Goal: Task Accomplishment & Management: Complete application form

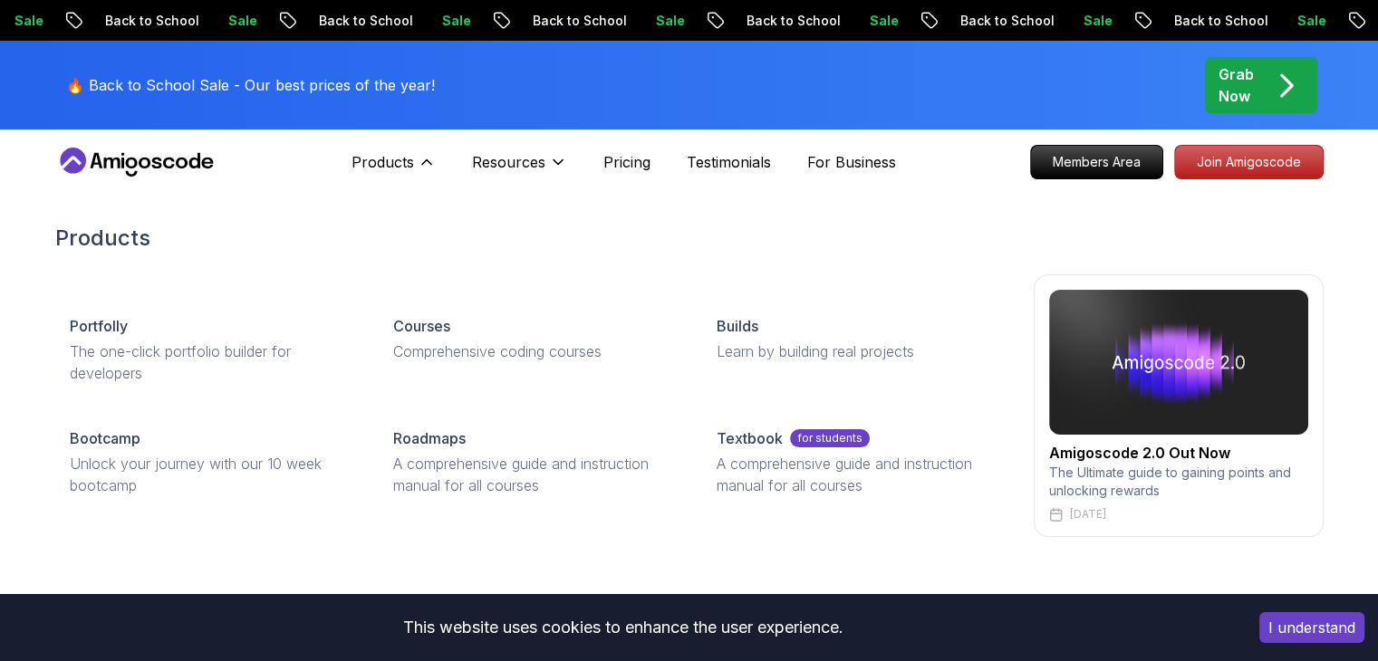
click at [377, 174] on button "Products" at bounding box center [393, 169] width 84 height 36
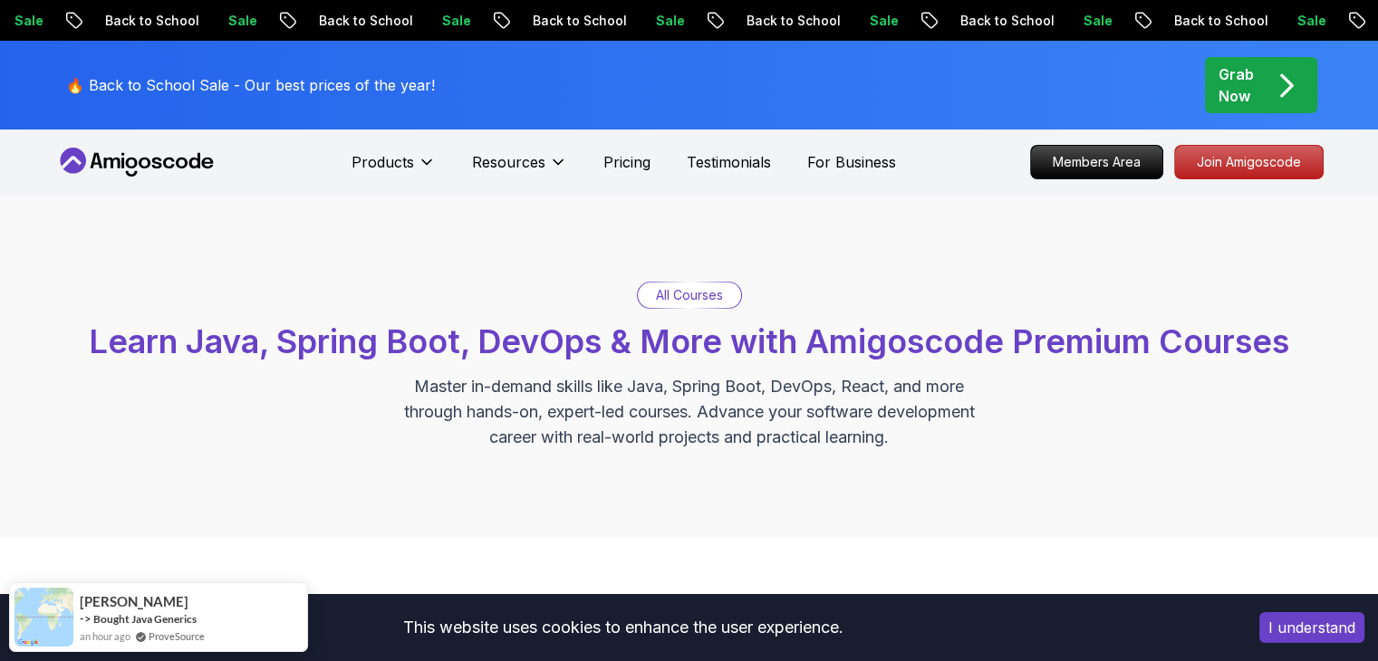
click at [377, 174] on button "Products" at bounding box center [393, 169] width 84 height 36
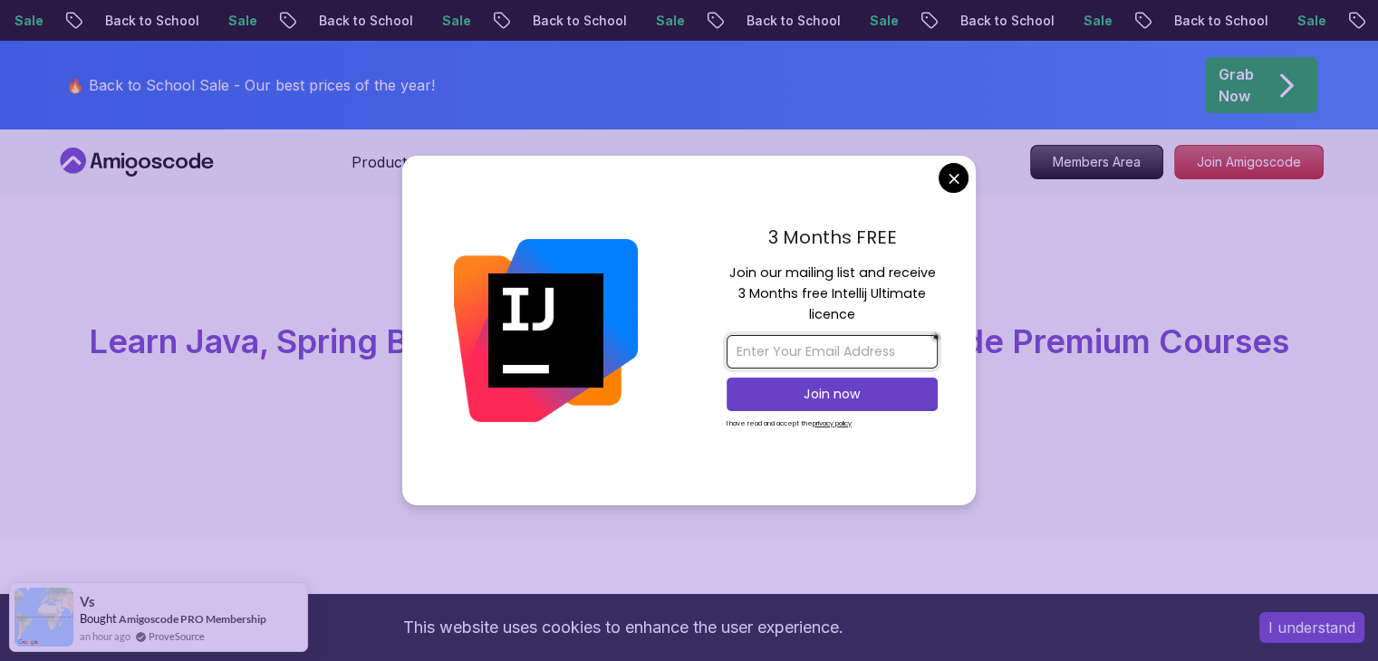
click at [778, 349] on input "email" at bounding box center [831, 352] width 211 height 34
type input "B"
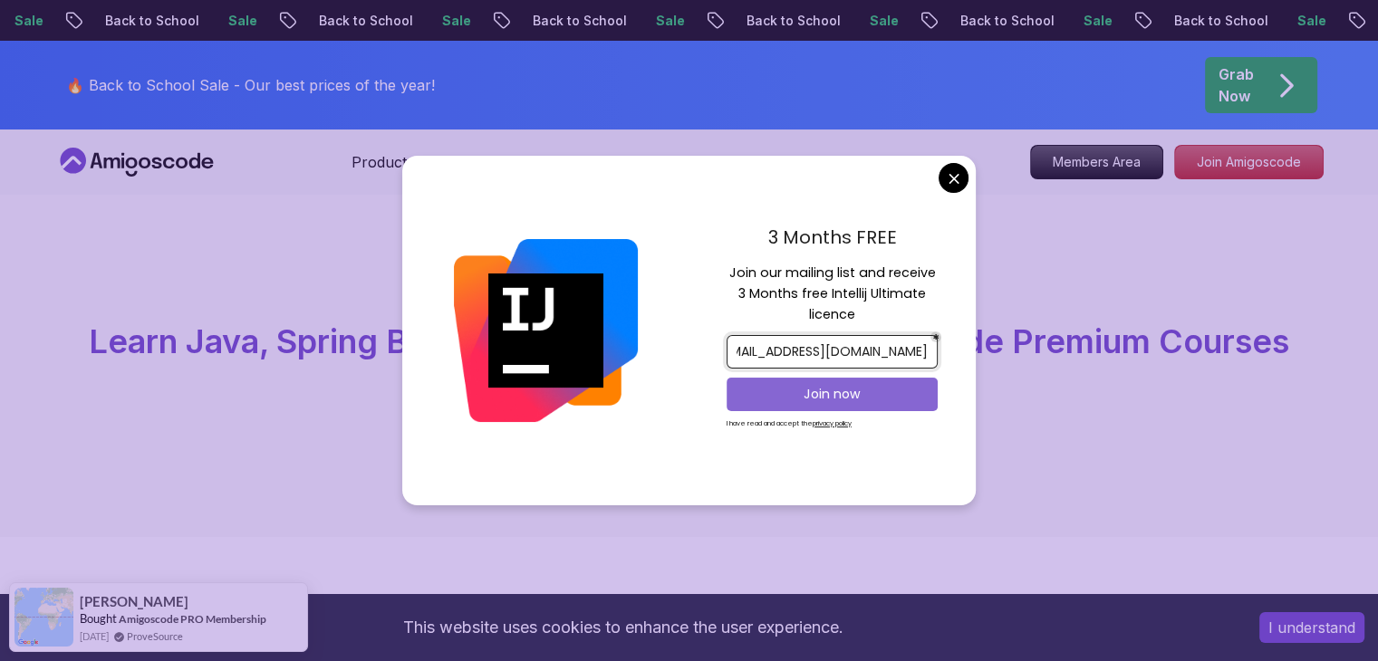
type input "[EMAIL_ADDRESS][DOMAIN_NAME]"
click at [769, 389] on p "Join now" at bounding box center [831, 394] width 171 height 18
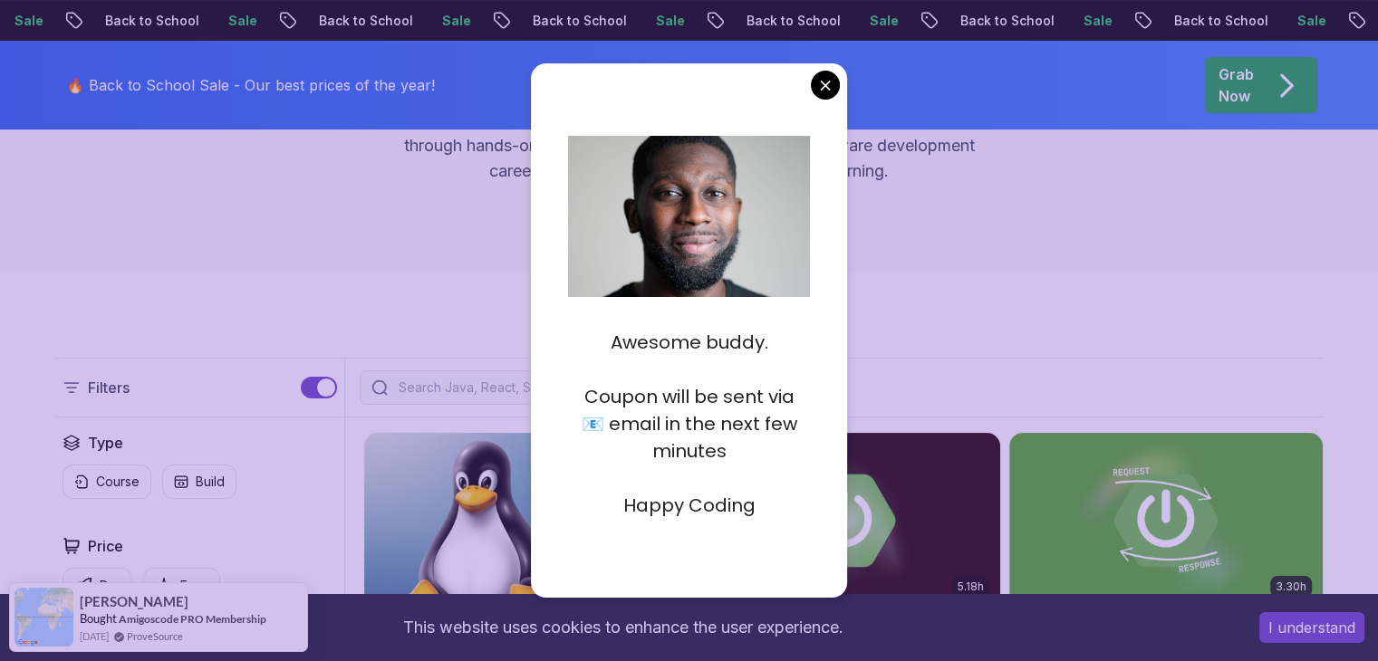
scroll to position [293, 0]
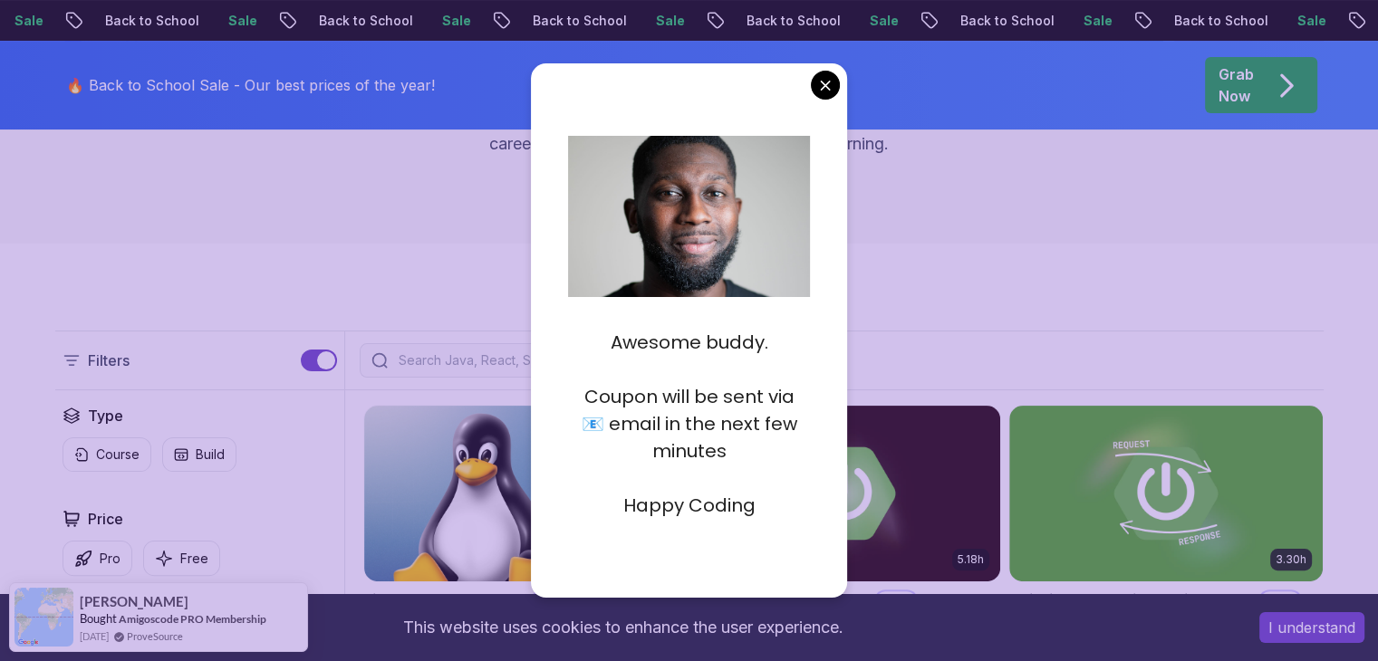
click at [664, 504] on p "Happy Coding" at bounding box center [689, 505] width 242 height 27
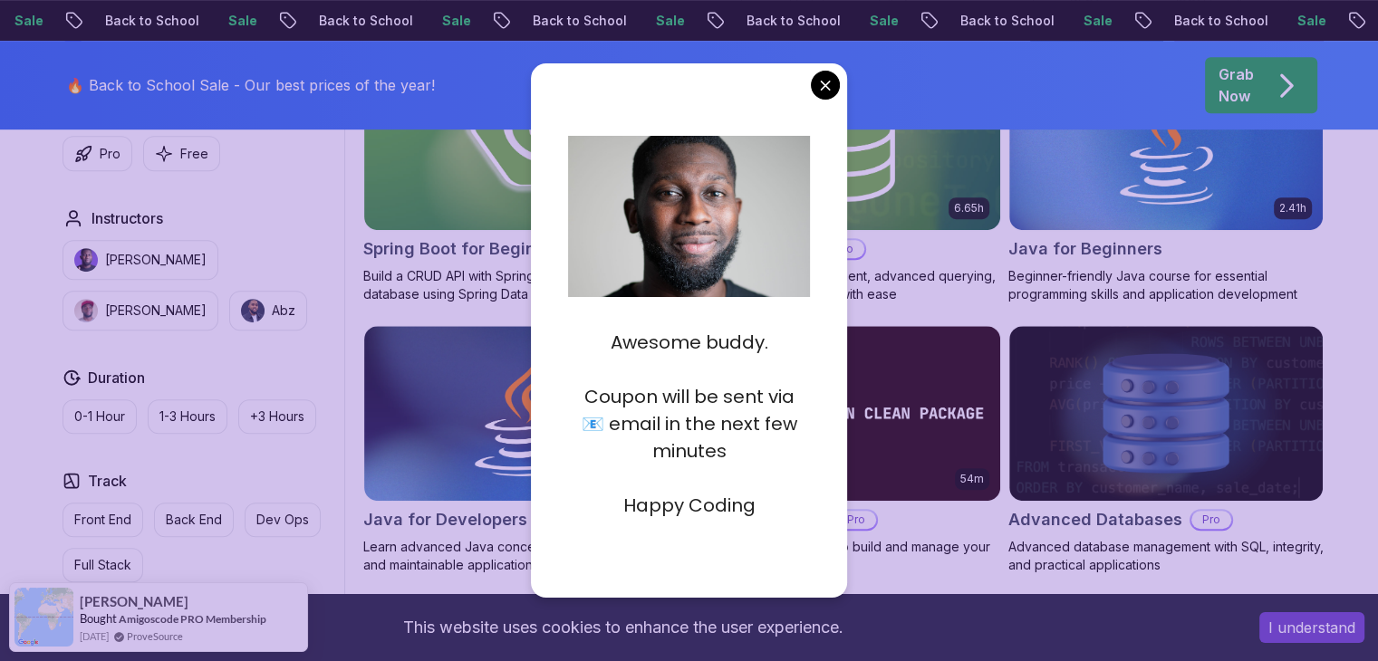
scroll to position [960, 0]
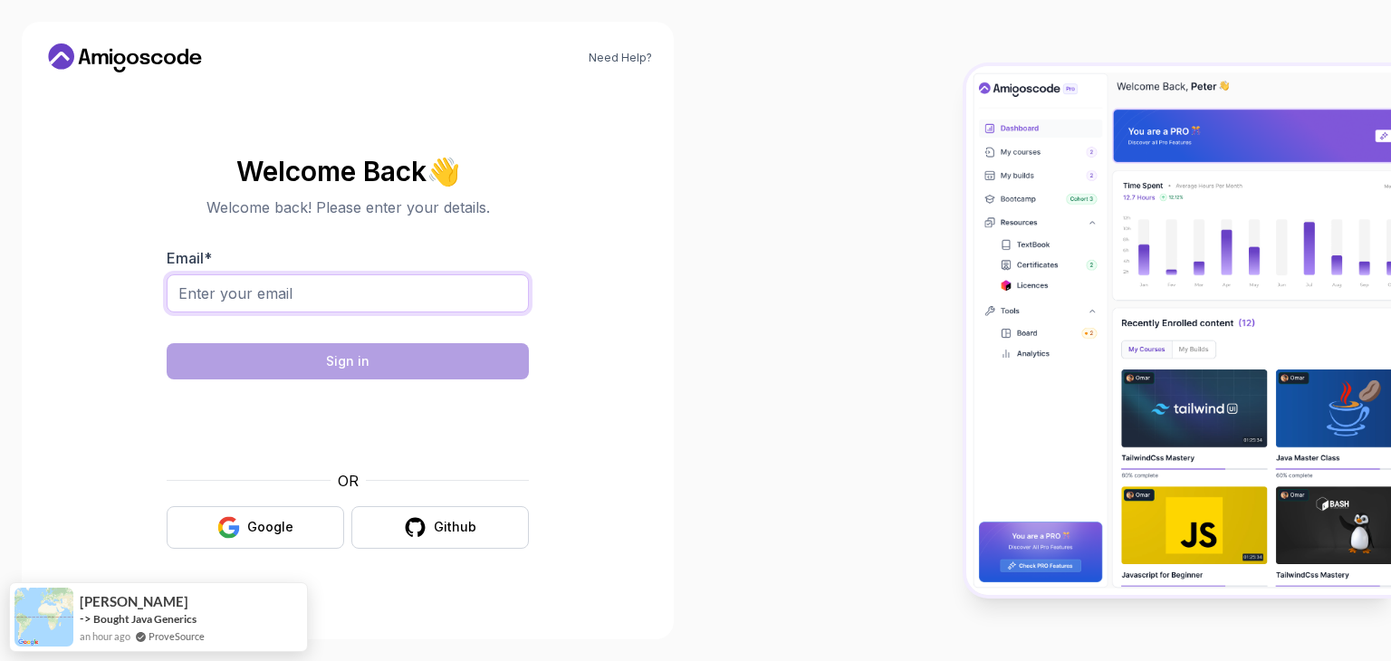
click at [339, 282] on input "Email *" at bounding box center [348, 293] width 362 height 38
type input "BH"
click at [256, 525] on div "Google" at bounding box center [270, 527] width 46 height 18
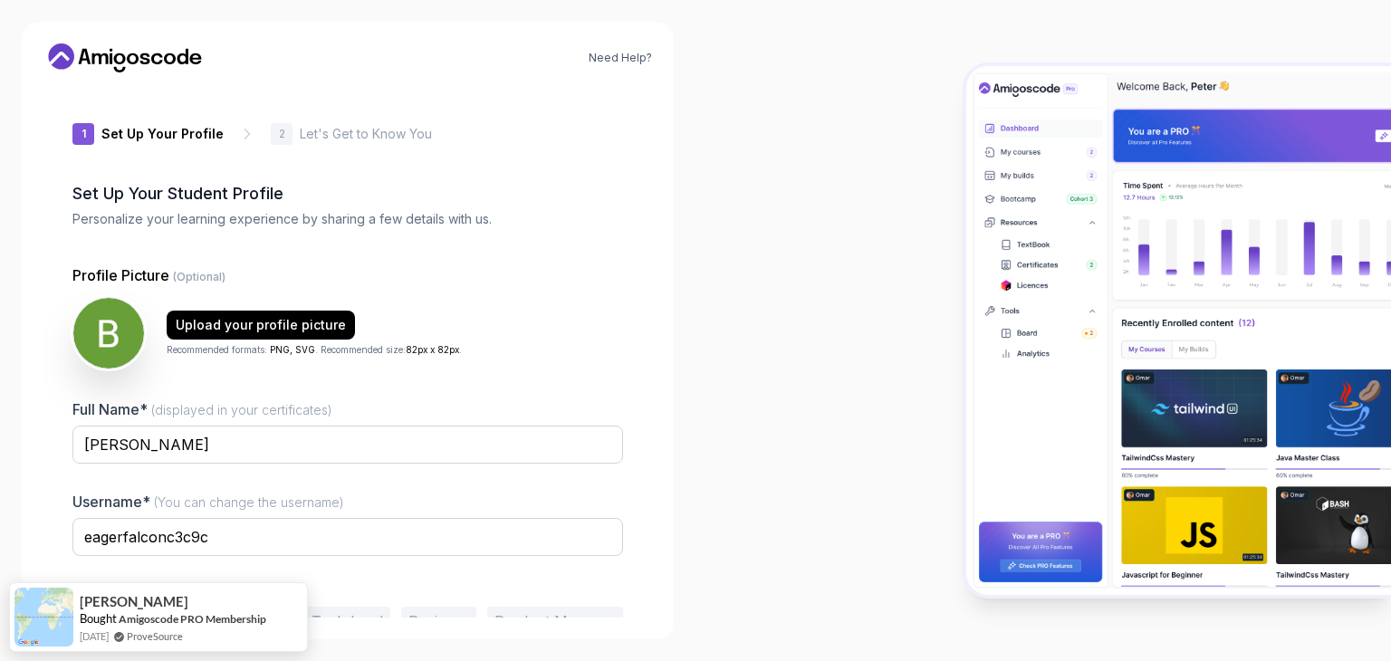
scroll to position [94, 0]
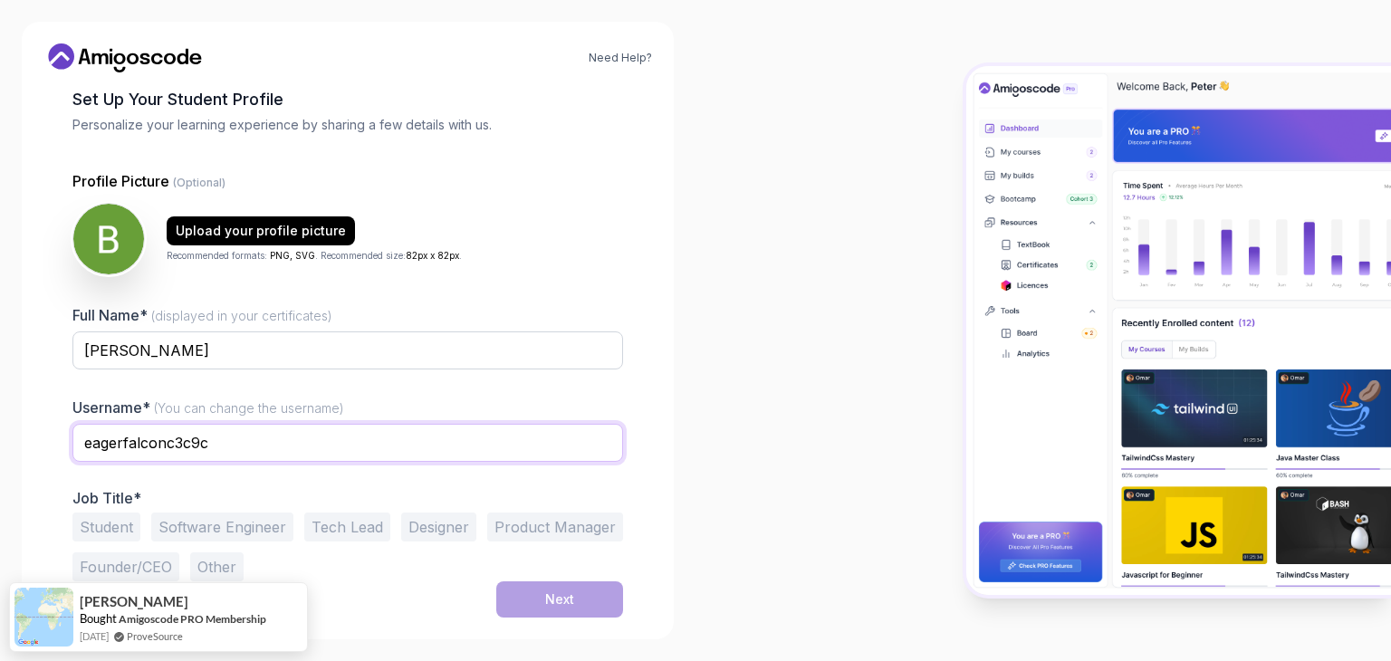
click at [247, 439] on input "eagerfalconc3c9c" at bounding box center [347, 443] width 551 height 38
type input "e"
type input "BHAVANA SHREE"
click at [102, 525] on button "Student" at bounding box center [106, 527] width 68 height 29
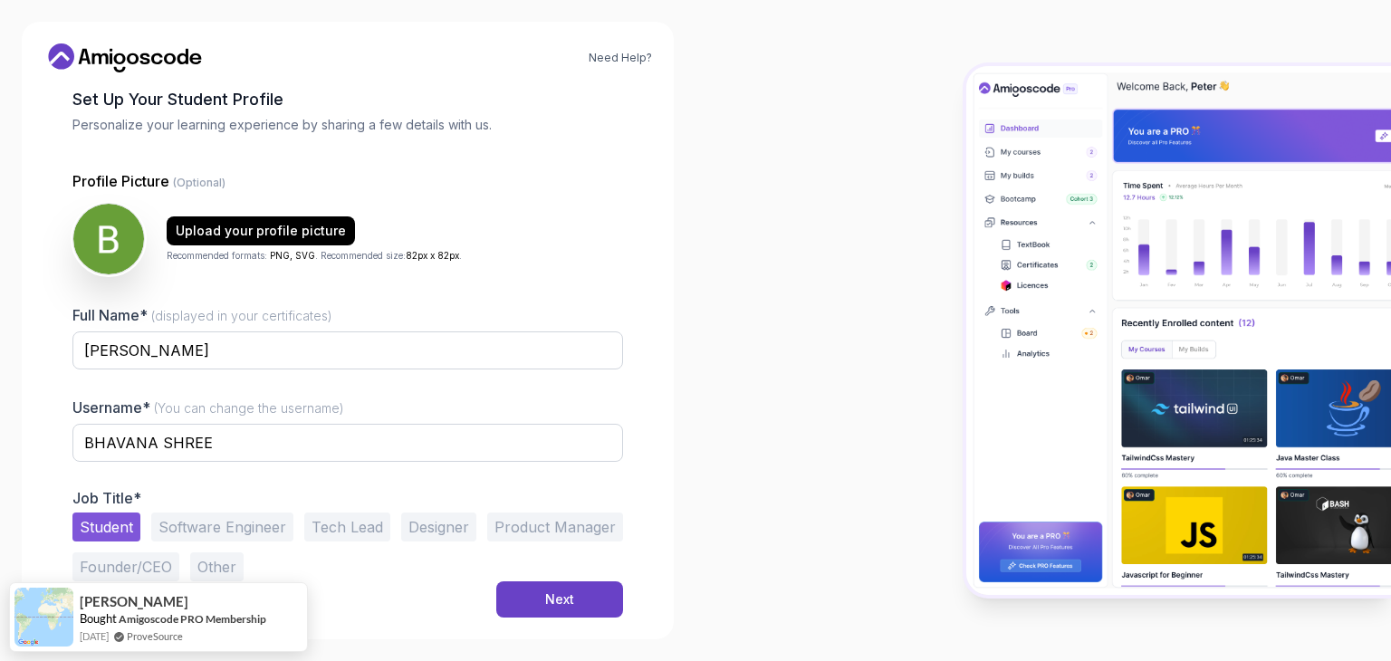
click at [545, 619] on div "Need Help? 1 Set Up Your Profile 1 Set Up Your Profile 2 Let's Get to Know You …" at bounding box center [348, 331] width 652 height 618
click at [547, 604] on div "Next" at bounding box center [559, 600] width 29 height 18
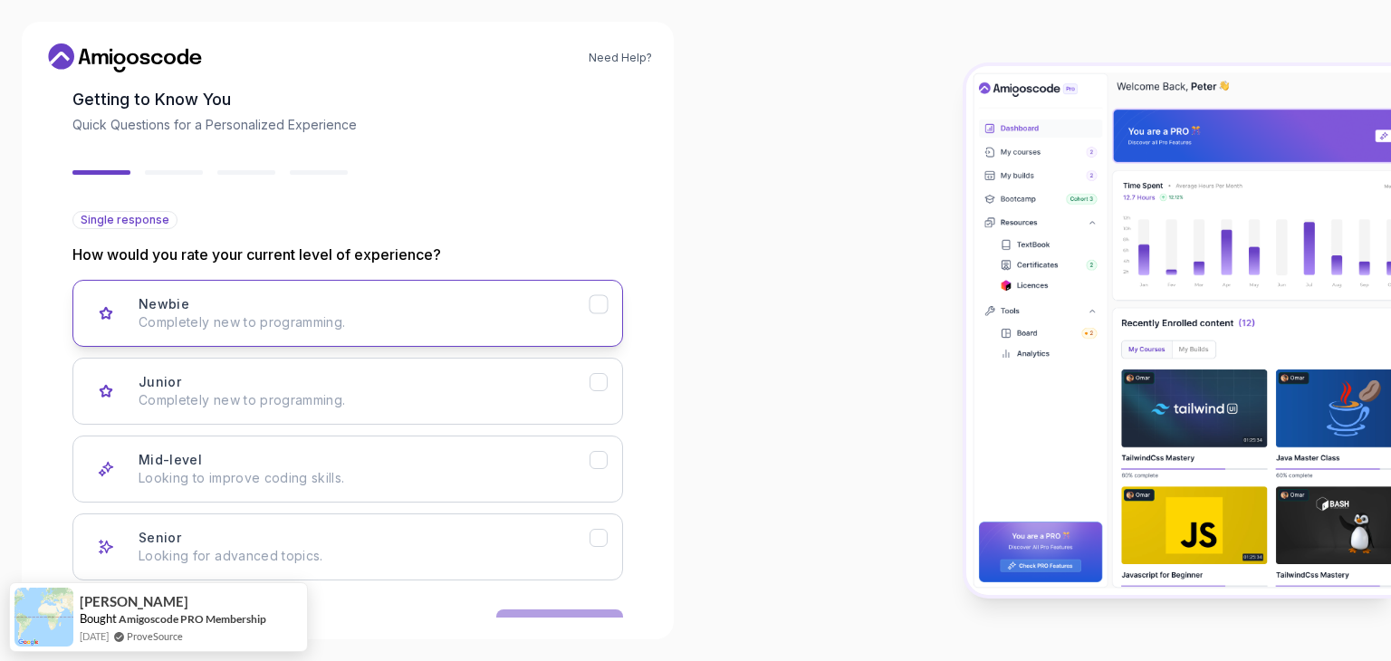
click at [364, 322] on p "Completely new to programming." at bounding box center [364, 322] width 451 height 18
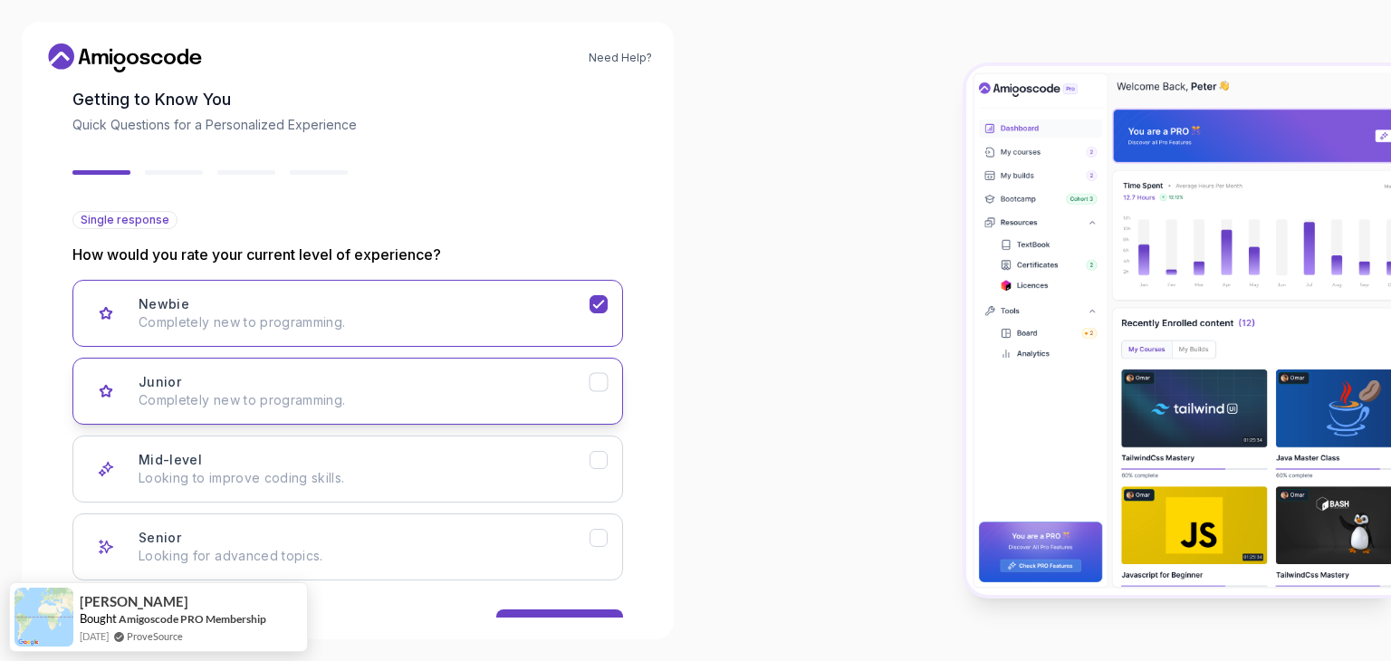
click at [369, 391] on p "Completely new to programming." at bounding box center [364, 400] width 451 height 18
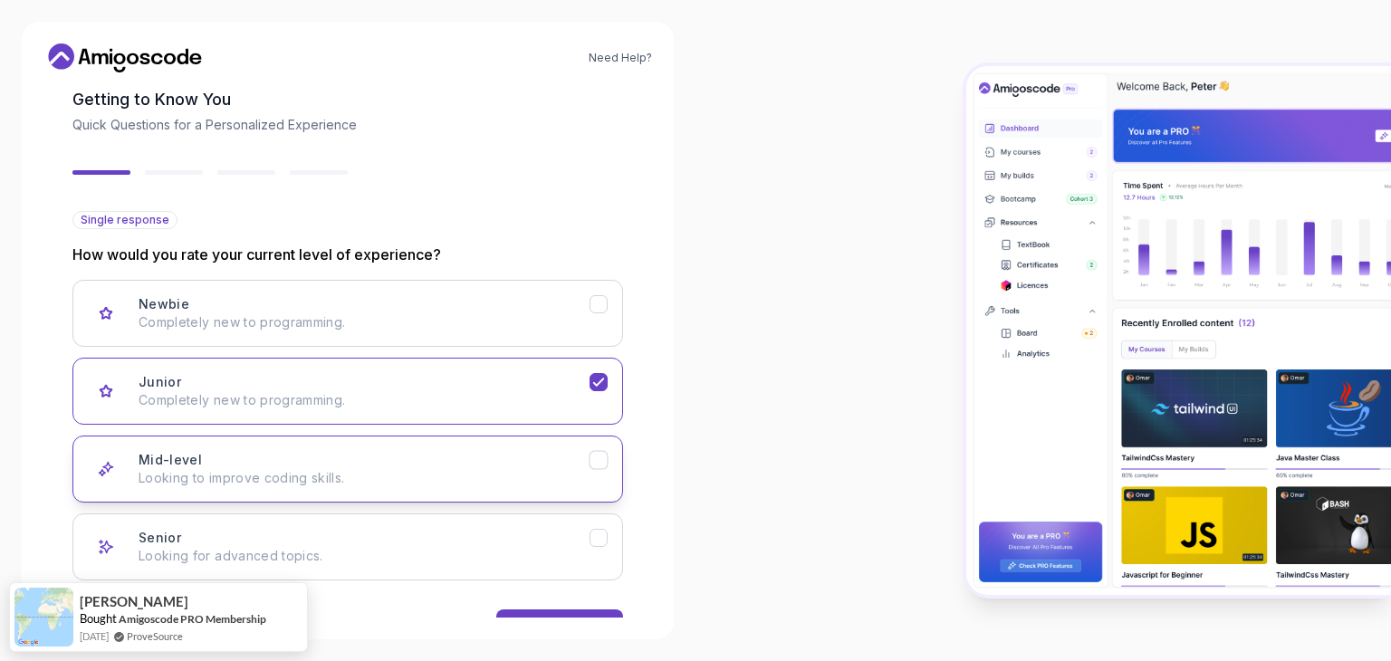
scroll to position [149, 0]
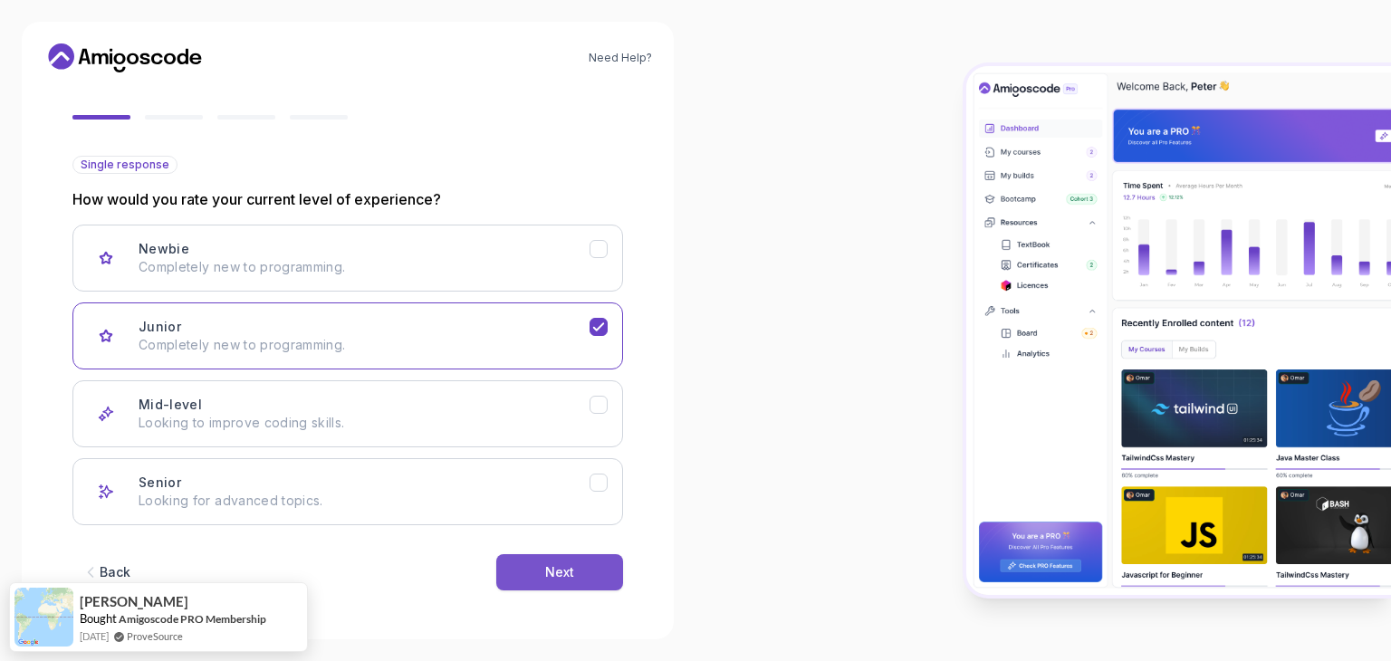
click at [578, 565] on button "Next" at bounding box center [559, 572] width 127 height 36
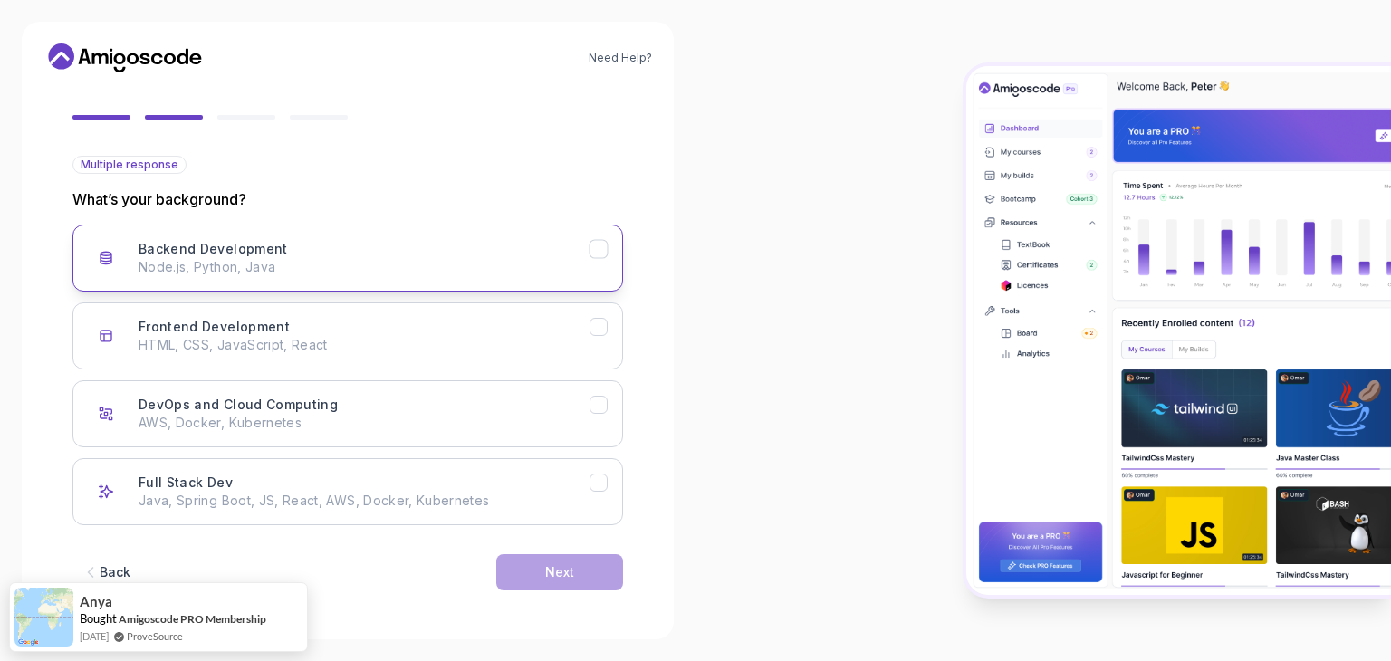
click at [383, 255] on div "Backend Development Node.js, Python, Java" at bounding box center [364, 258] width 451 height 36
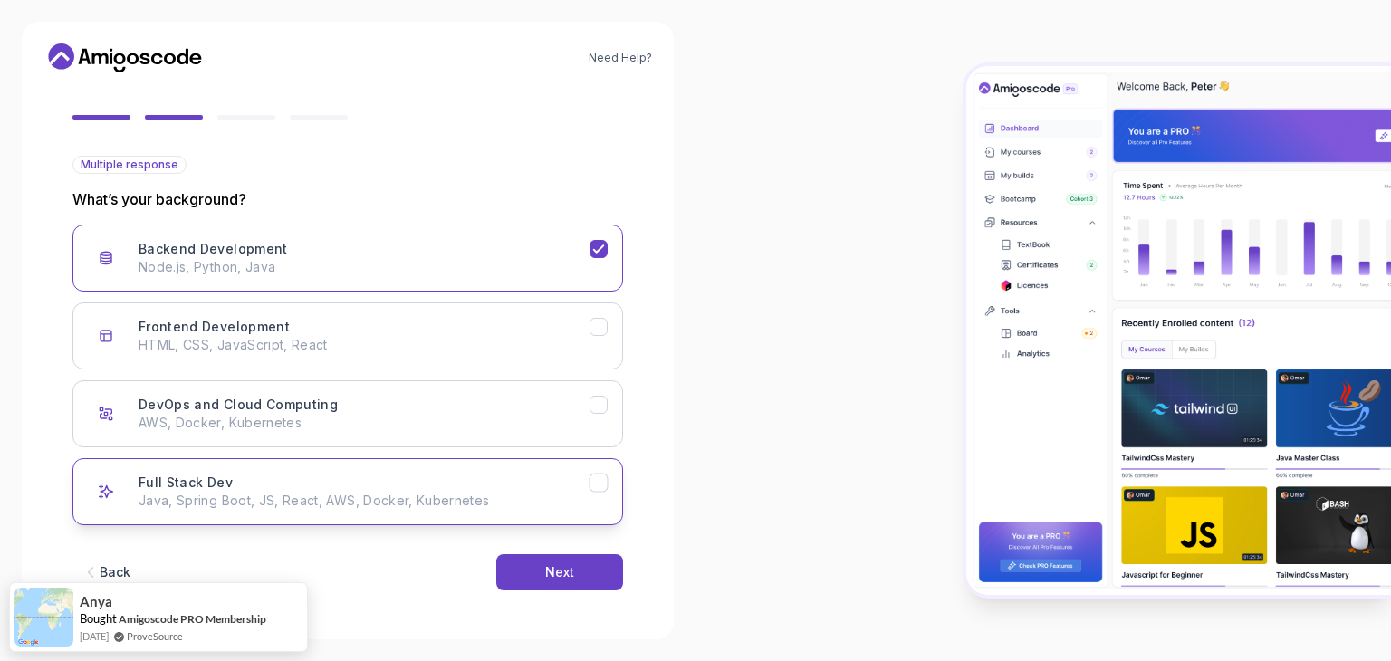
click at [423, 502] on p "Java, Spring Boot, JS, React, AWS, Docker, Kubernetes" at bounding box center [364, 501] width 451 height 18
click at [540, 562] on button "Next" at bounding box center [559, 572] width 127 height 36
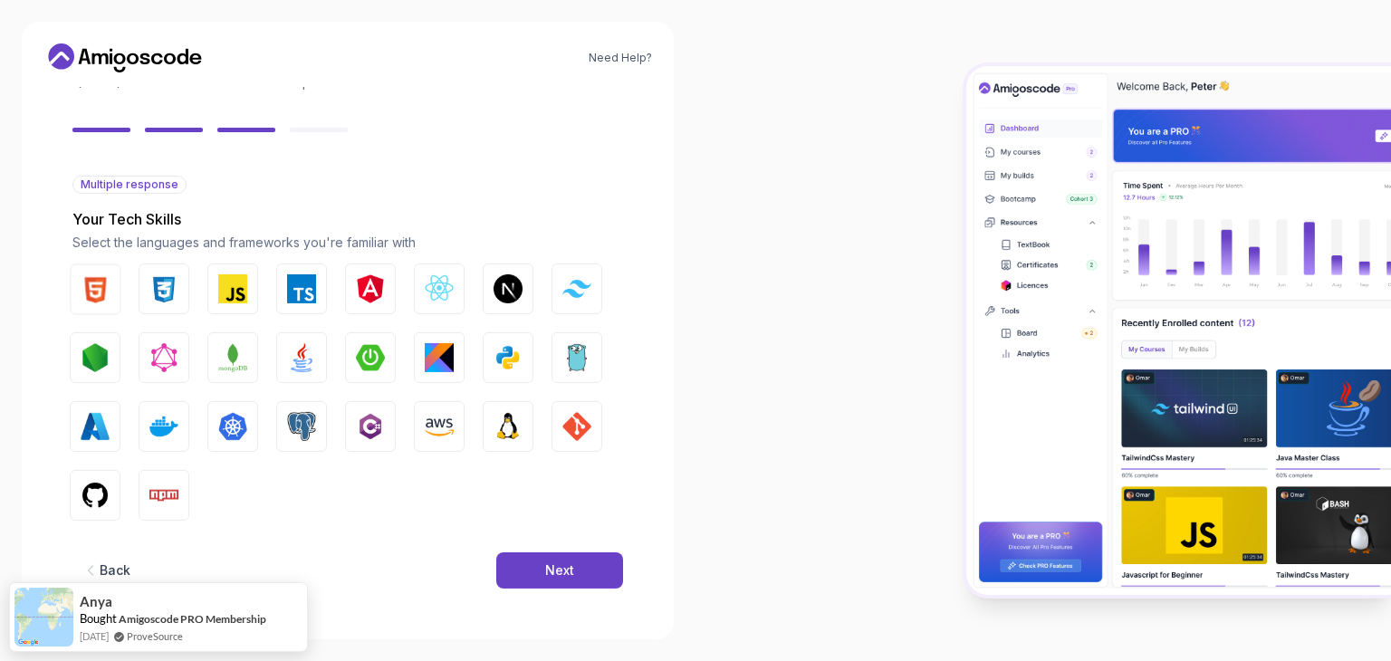
scroll to position [130, 0]
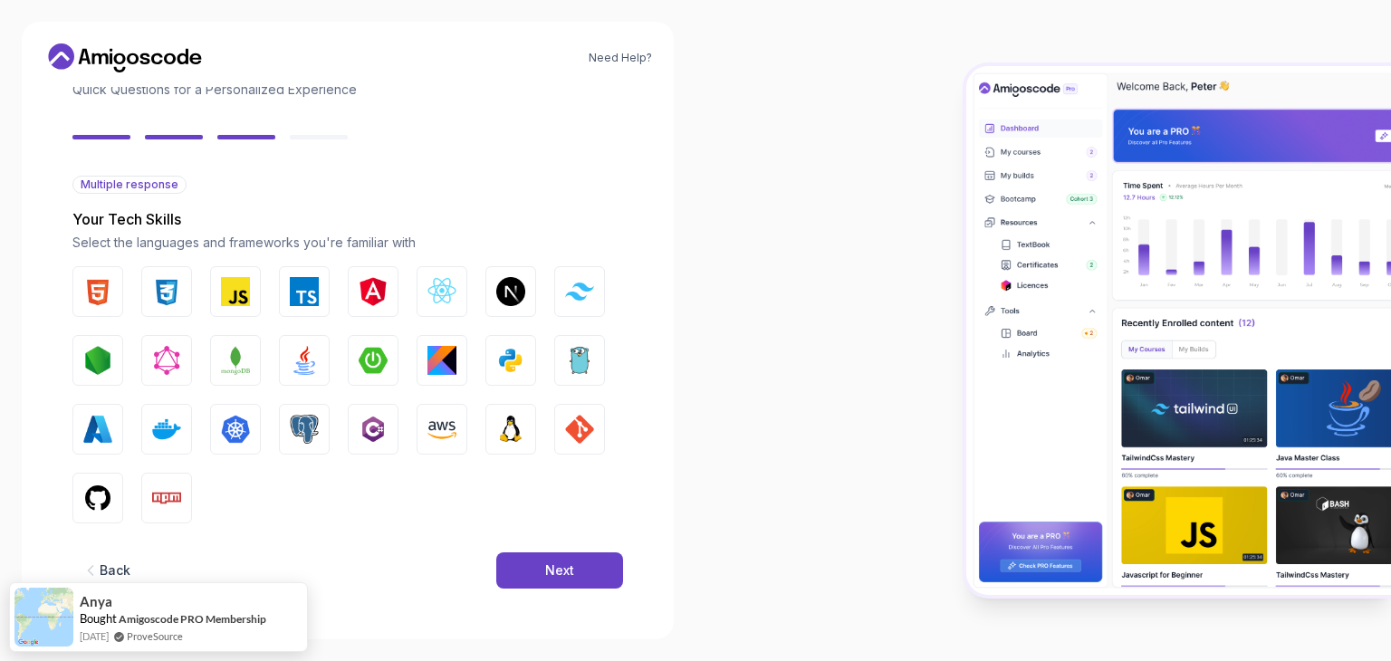
click at [540, 562] on button "Next" at bounding box center [559, 570] width 127 height 36
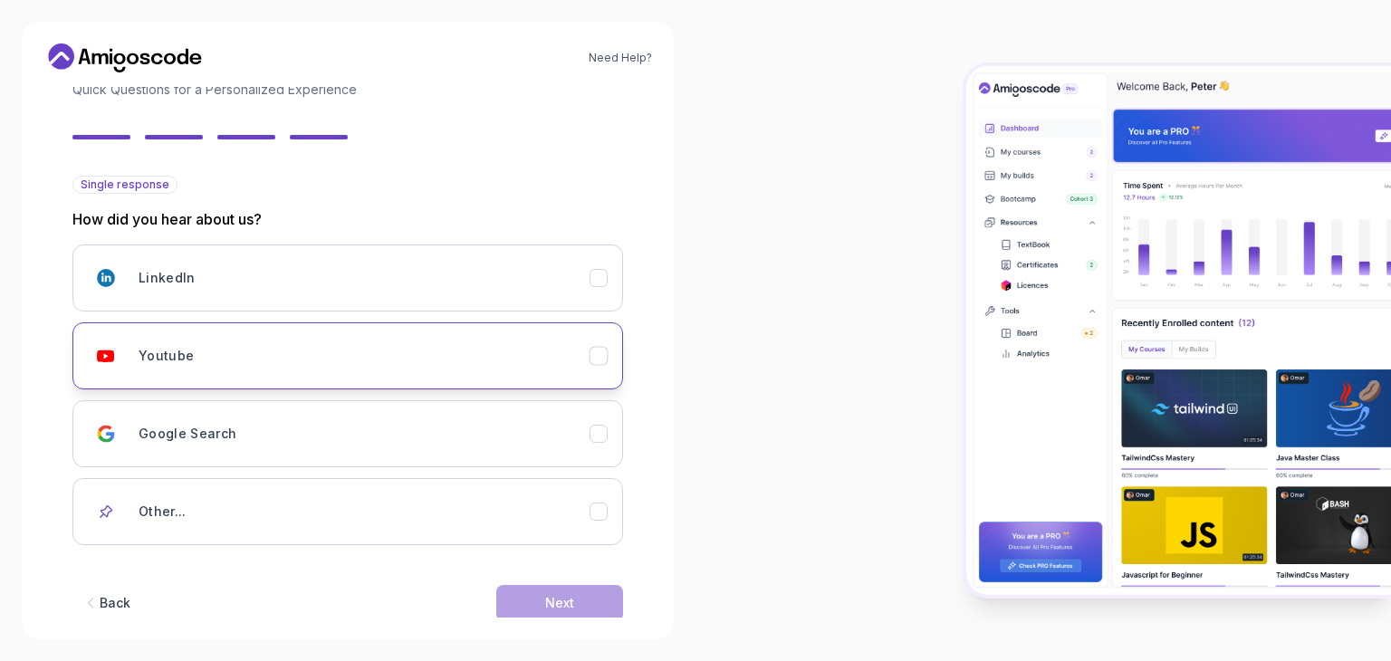
scroll to position [160, 0]
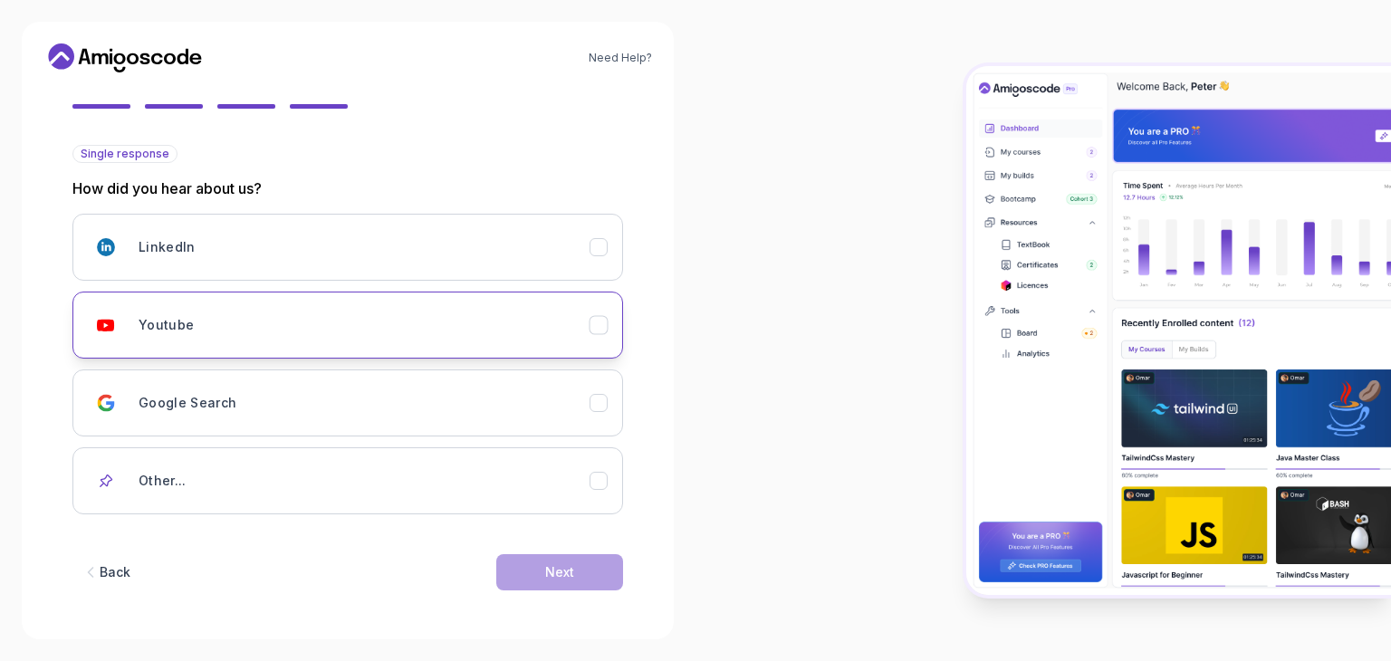
click at [415, 315] on div "Youtube" at bounding box center [364, 325] width 451 height 36
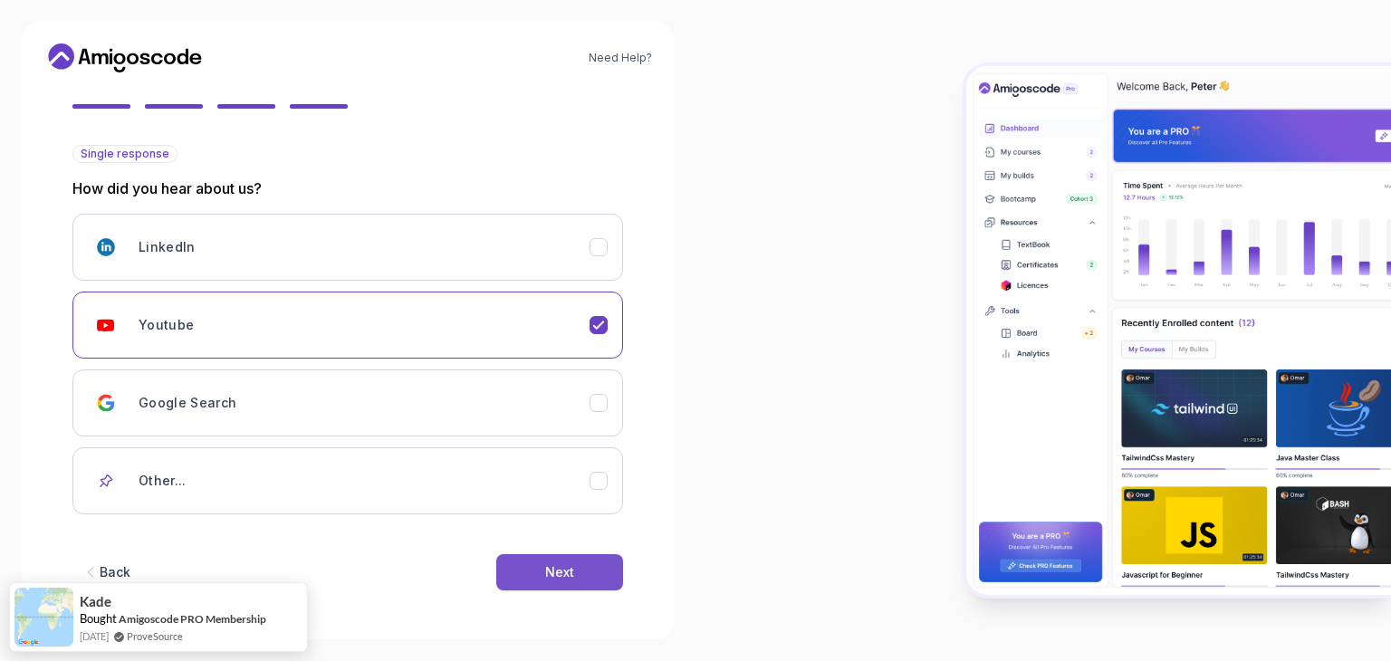
click at [565, 569] on div "Next" at bounding box center [559, 572] width 29 height 18
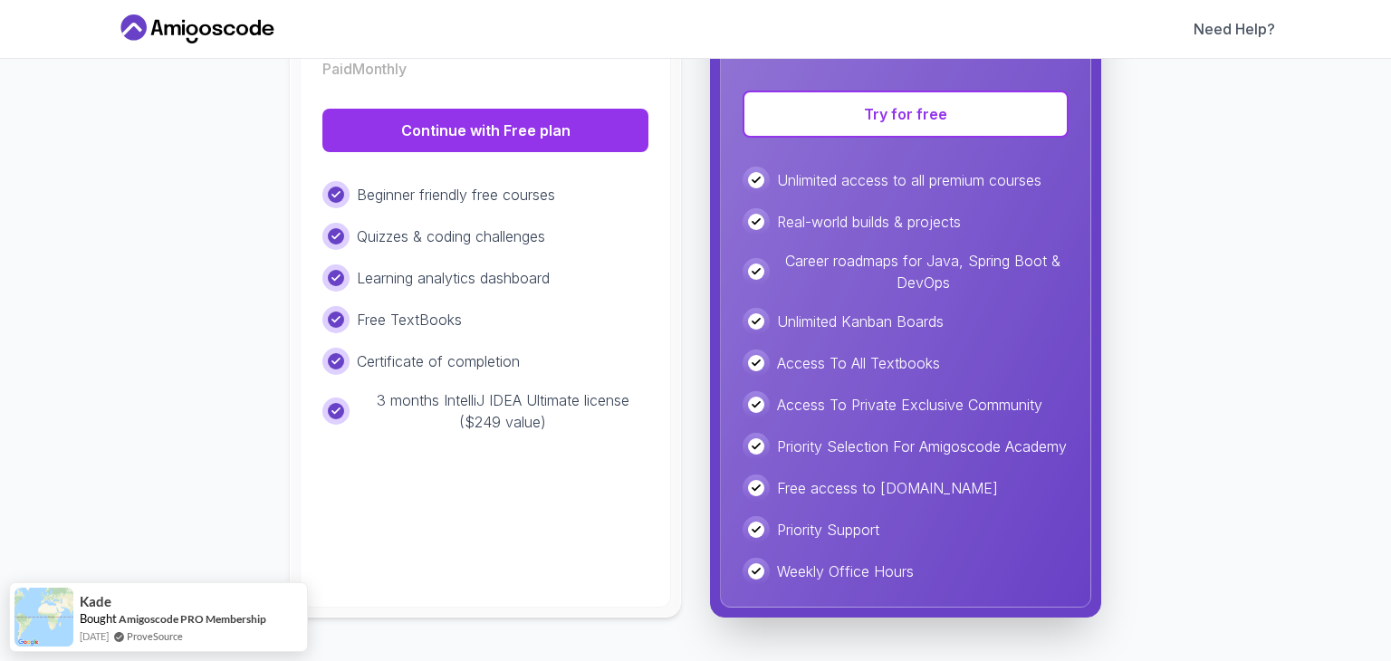
scroll to position [0, 0]
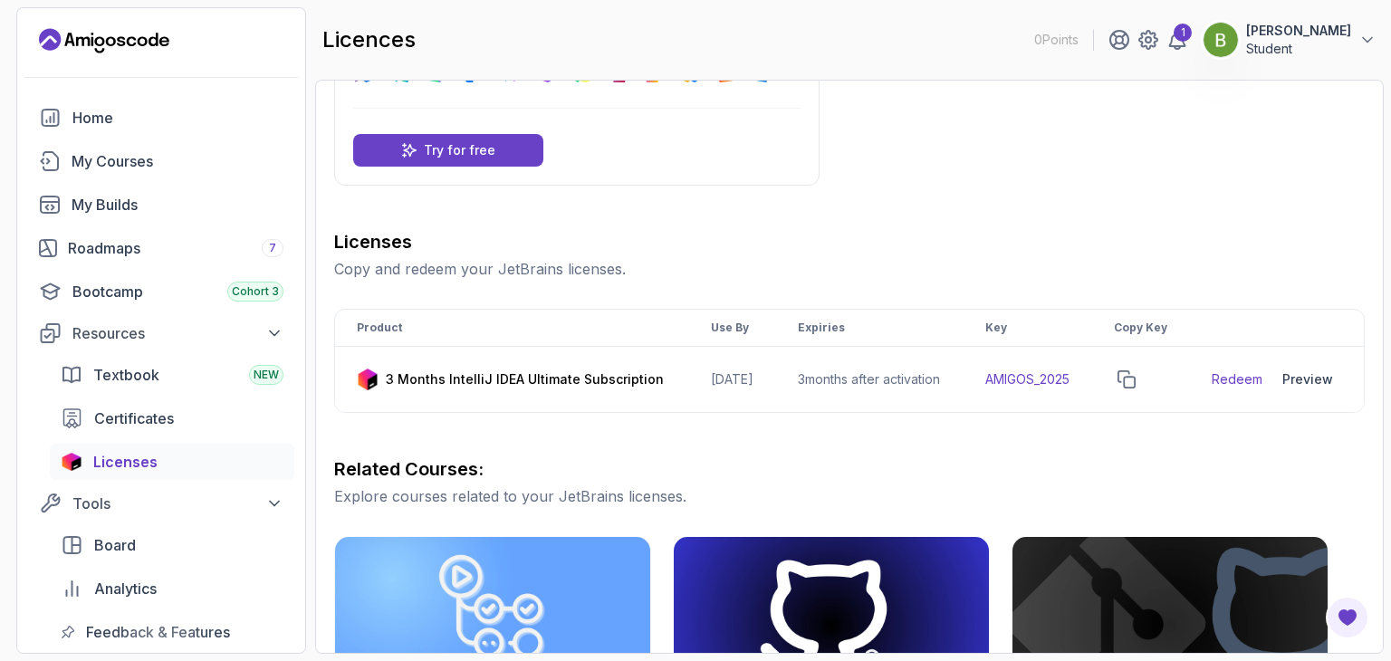
scroll to position [116, 0]
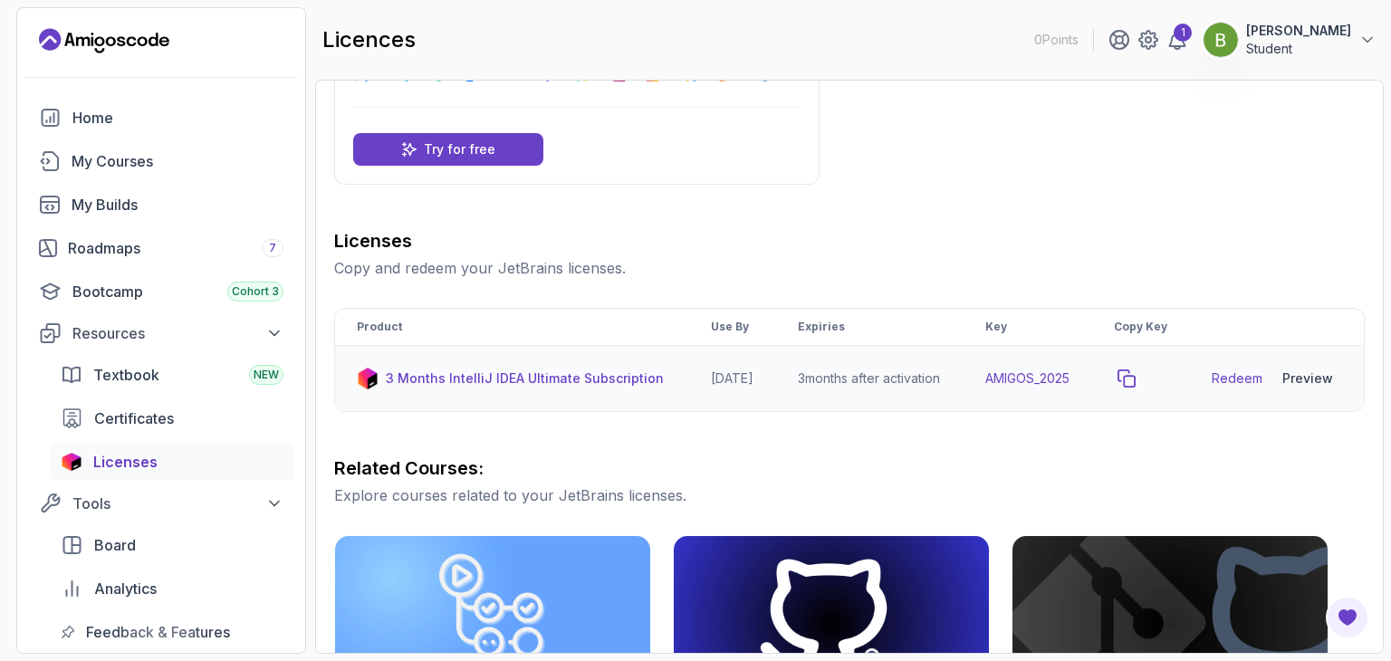
click at [1136, 388] on icon "copy-button" at bounding box center [1127, 379] width 18 height 18
click at [1246, 388] on link "Redeem" at bounding box center [1237, 379] width 51 height 18
